Goal: Task Accomplishment & Management: Manage account settings

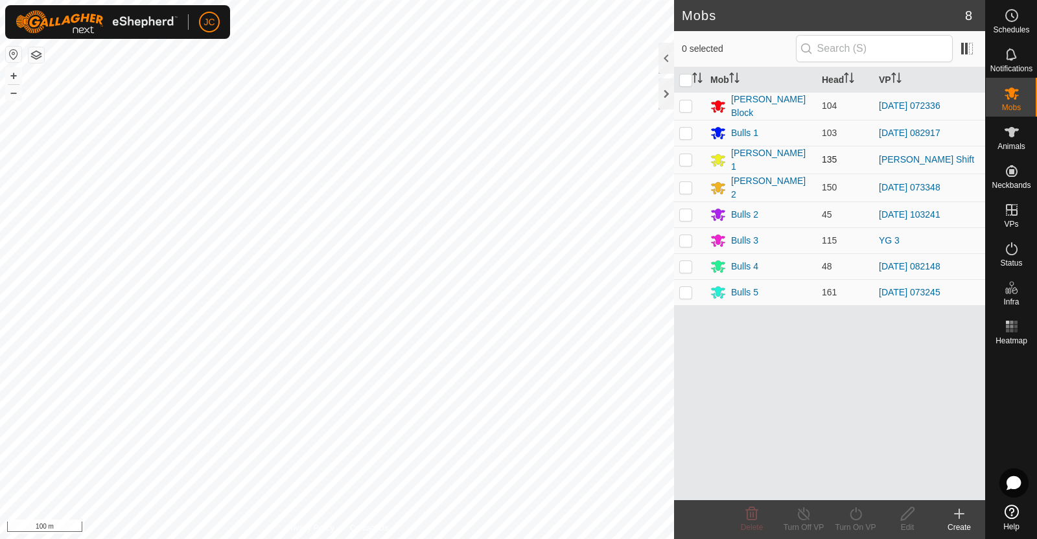
click at [682, 157] on p-checkbox at bounding box center [685, 159] width 13 height 10
checkbox input "true"
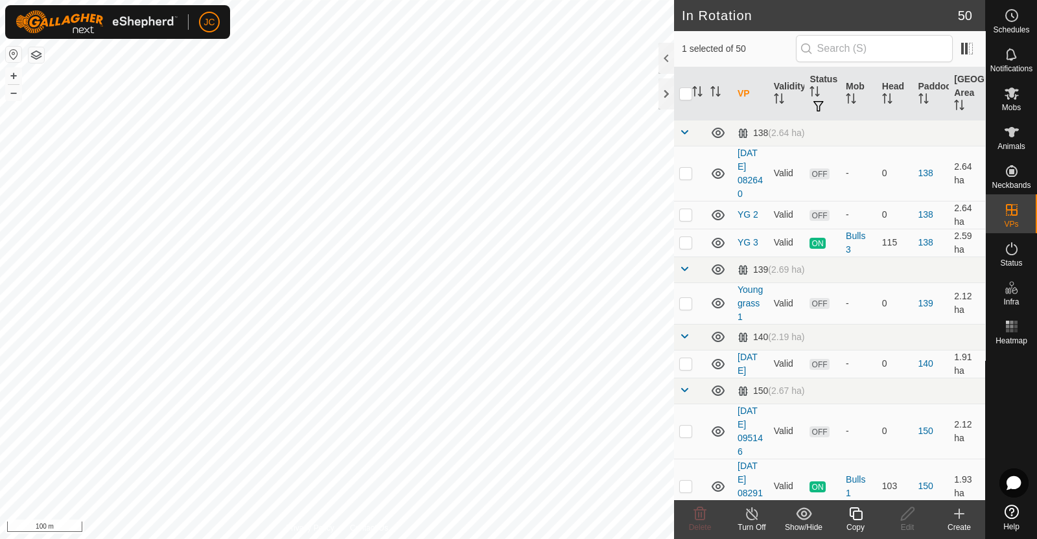
click at [755, 520] on icon at bounding box center [752, 514] width 16 height 16
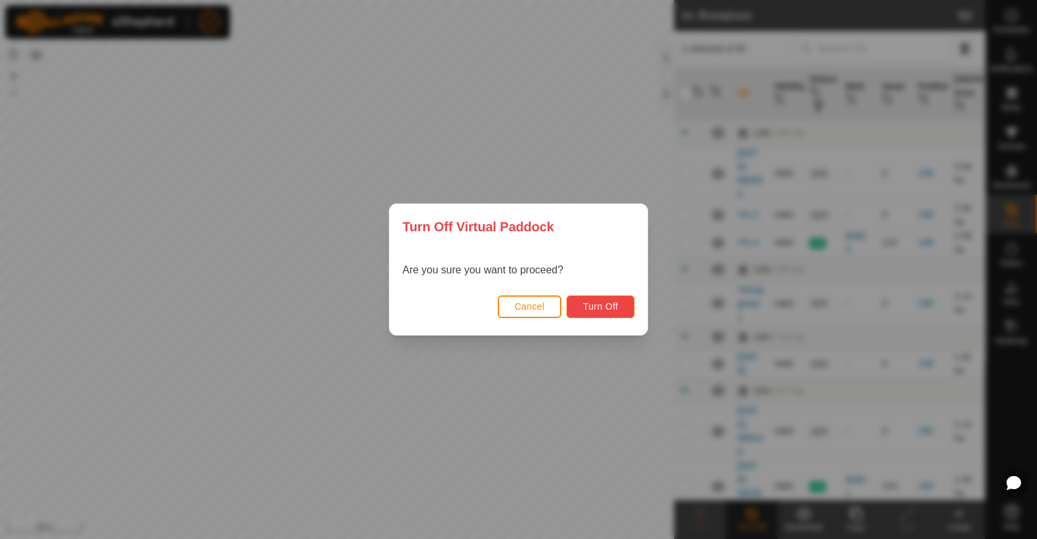
click at [608, 301] on span "Turn Off" at bounding box center [601, 306] width 36 height 10
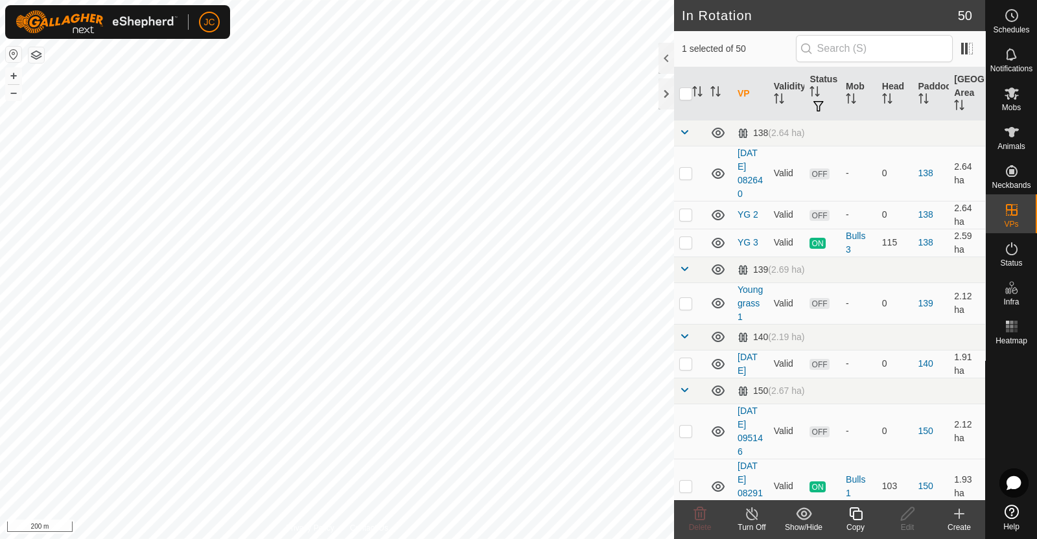
checkbox input "true"
checkbox input "false"
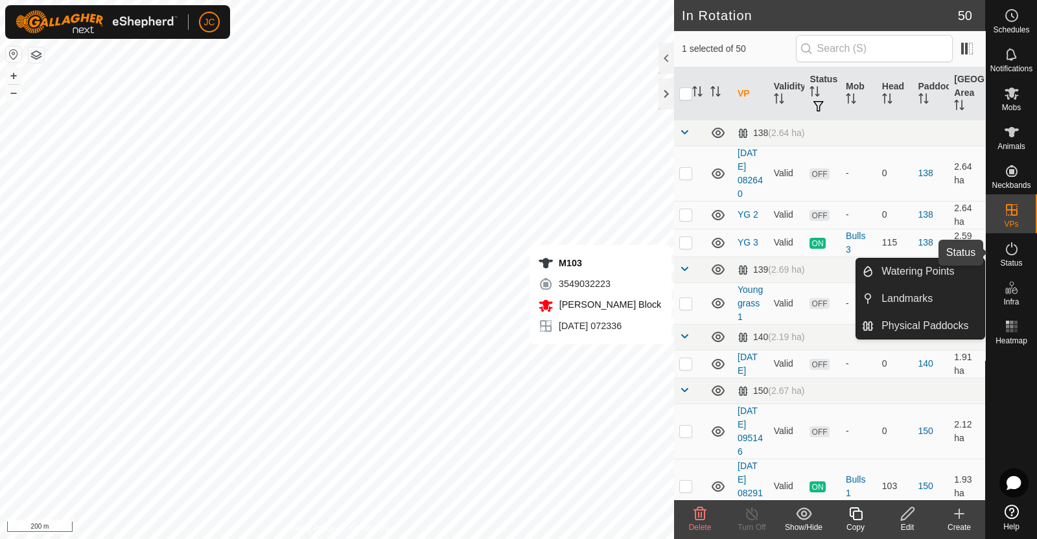
click at [1019, 248] on es-activation-svg-icon at bounding box center [1011, 248] width 23 height 21
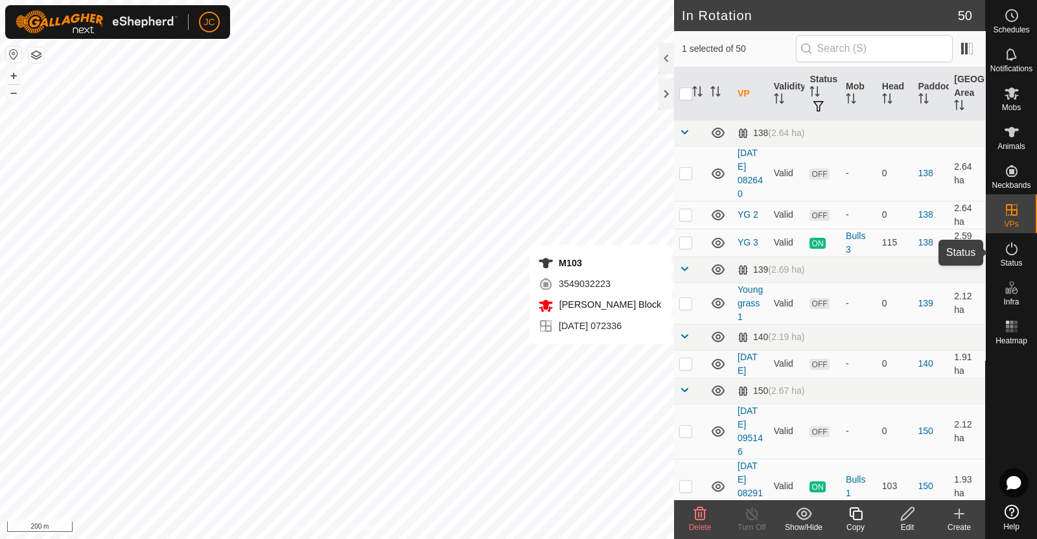
click at [1014, 255] on icon at bounding box center [1012, 249] width 16 height 16
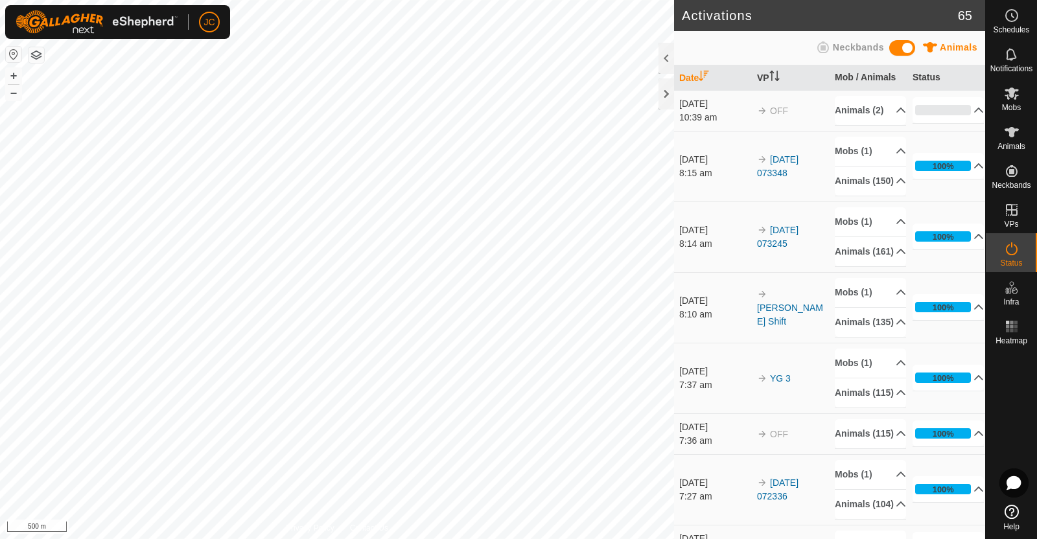
click at [979, 53] on div "Animals Neckbands" at bounding box center [829, 48] width 311 height 34
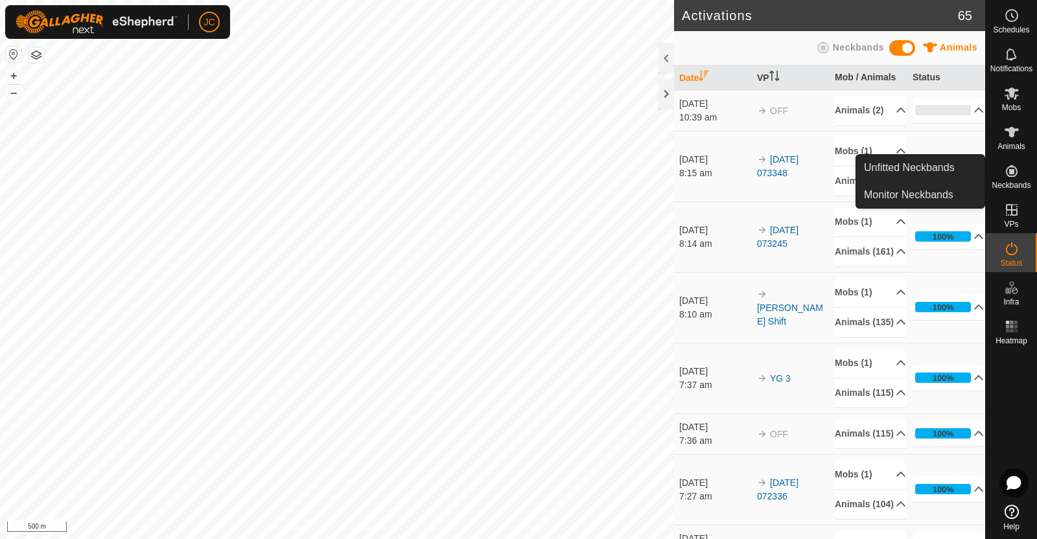
click at [1012, 170] on icon at bounding box center [1012, 171] width 12 height 12
click at [950, 161] on link "Unfitted Neckbands" at bounding box center [920, 168] width 128 height 26
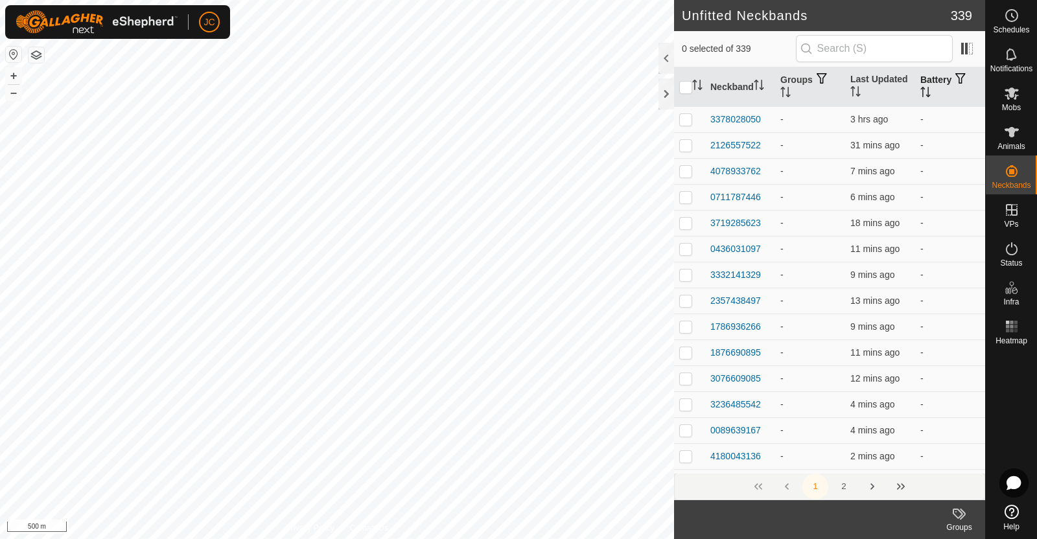
click at [936, 74] on th "Battery" at bounding box center [950, 87] width 70 height 40
click at [687, 115] on p-checkbox at bounding box center [685, 119] width 13 height 10
checkbox input "true"
click at [684, 137] on td at bounding box center [689, 145] width 31 height 26
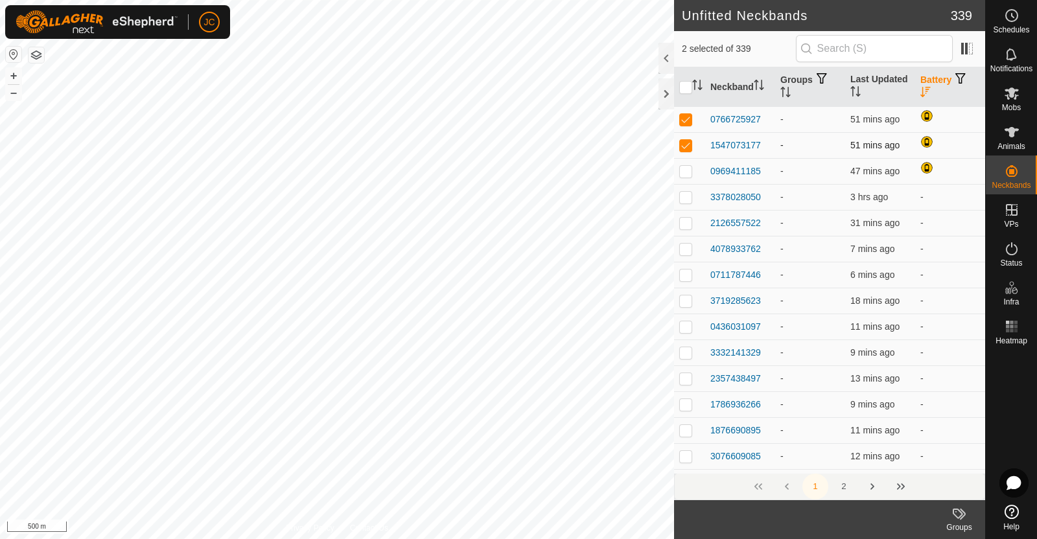
checkbox input "true"
click at [685, 169] on p-checkbox at bounding box center [685, 171] width 13 height 10
click at [685, 168] on p-checkbox at bounding box center [685, 171] width 13 height 10
checkbox input "false"
click at [684, 148] on p-checkbox at bounding box center [685, 145] width 13 height 10
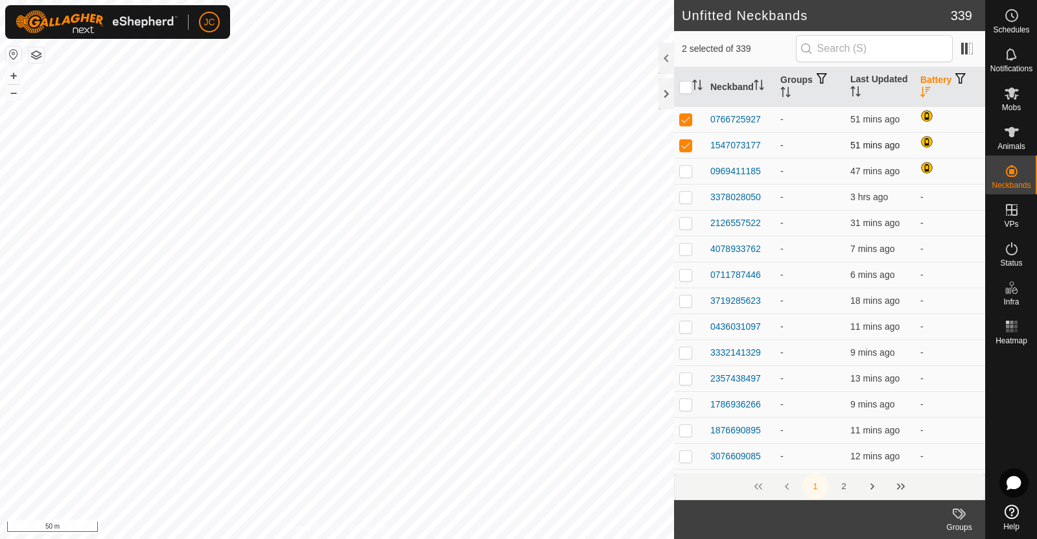
checkbox input "false"
click at [690, 122] on p-checkbox at bounding box center [685, 119] width 13 height 10
checkbox input "false"
click at [684, 201] on p-checkbox at bounding box center [685, 197] width 13 height 10
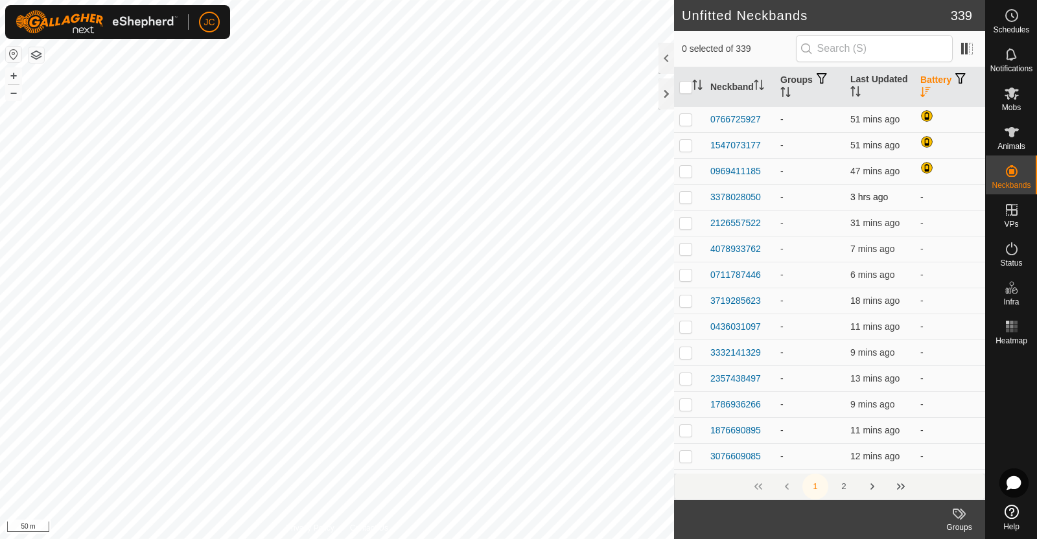
click at [690, 198] on p-checkbox at bounding box center [685, 197] width 13 height 10
click at [688, 194] on p-checkbox at bounding box center [685, 197] width 13 height 10
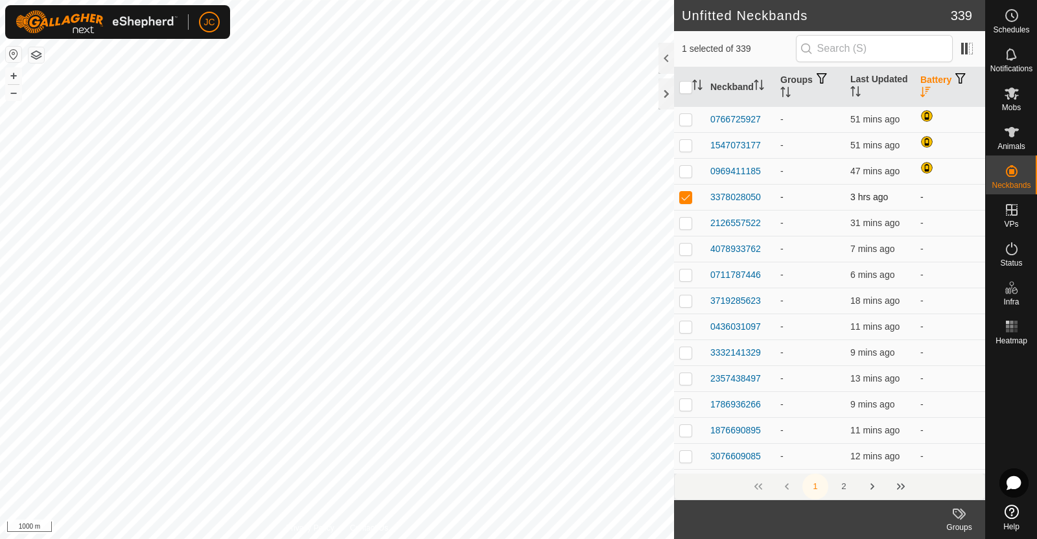
click at [688, 194] on p-checkbox at bounding box center [685, 197] width 13 height 10
click at [686, 198] on p-checkbox at bounding box center [685, 197] width 13 height 10
checkbox input "false"
